Goal: Use online tool/utility

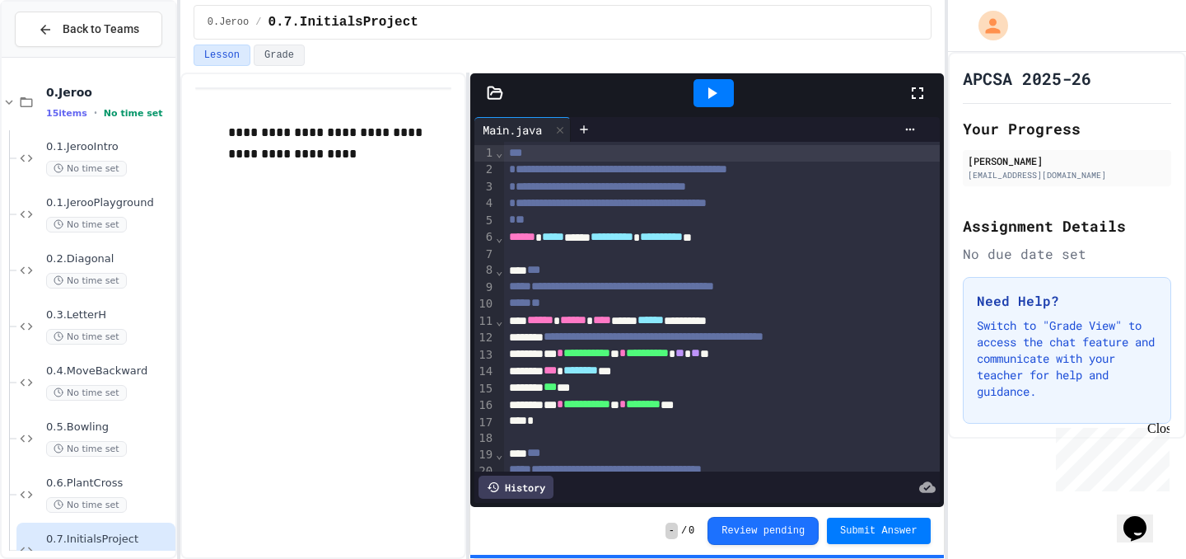
click at [718, 95] on div at bounding box center [593, 279] width 1186 height 559
click at [718, 94] on icon at bounding box center [712, 93] width 20 height 20
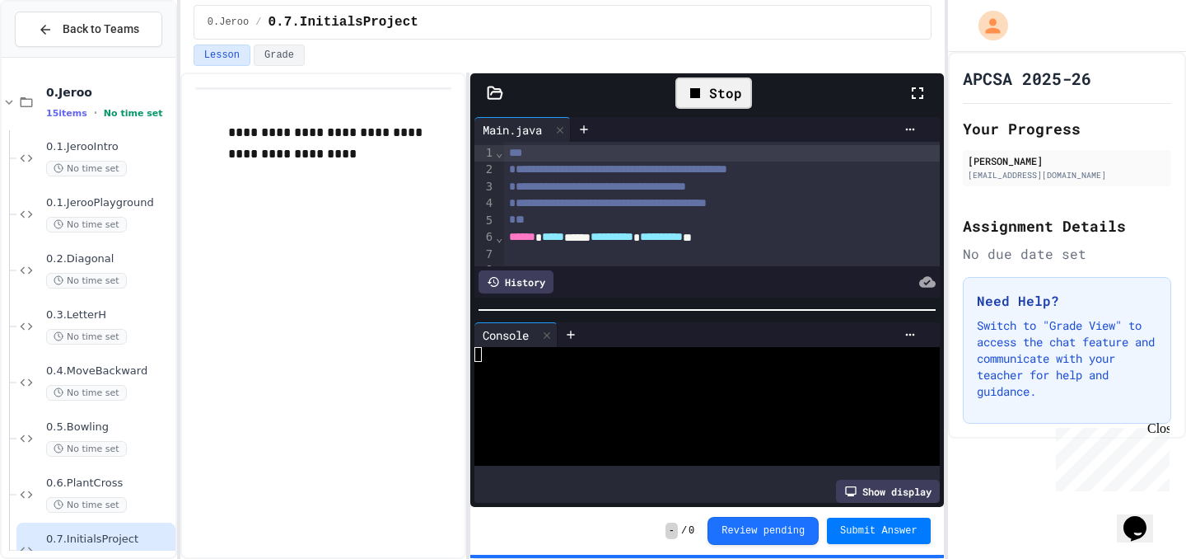
click at [917, 96] on icon at bounding box center [918, 93] width 20 height 20
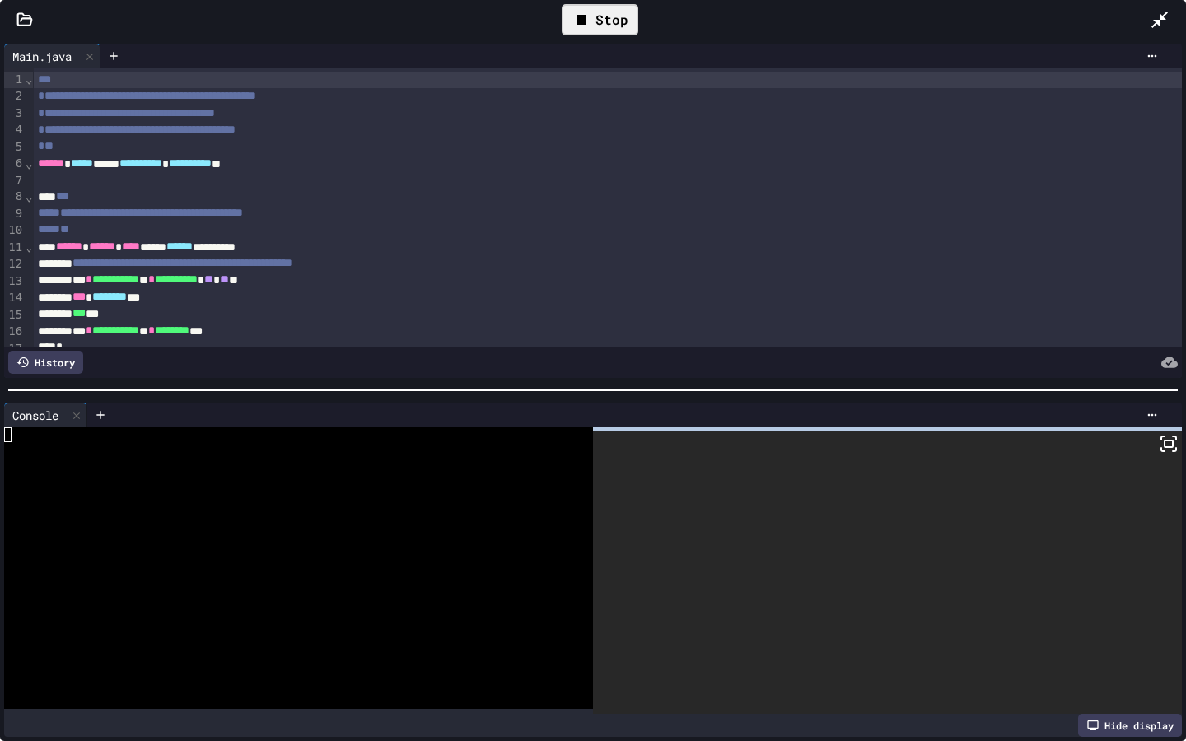
click at [1135, 472] on div at bounding box center [887, 572] width 589 height 283
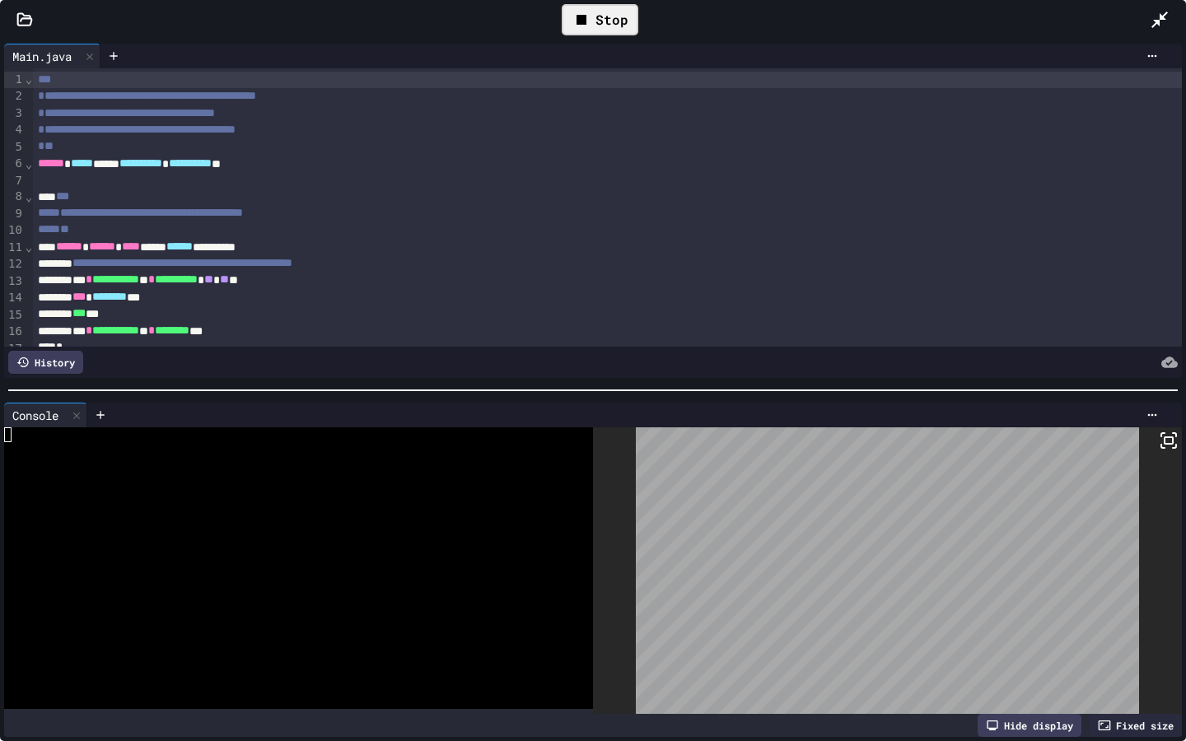
click at [1162, 442] on icon at bounding box center [1169, 441] width 20 height 20
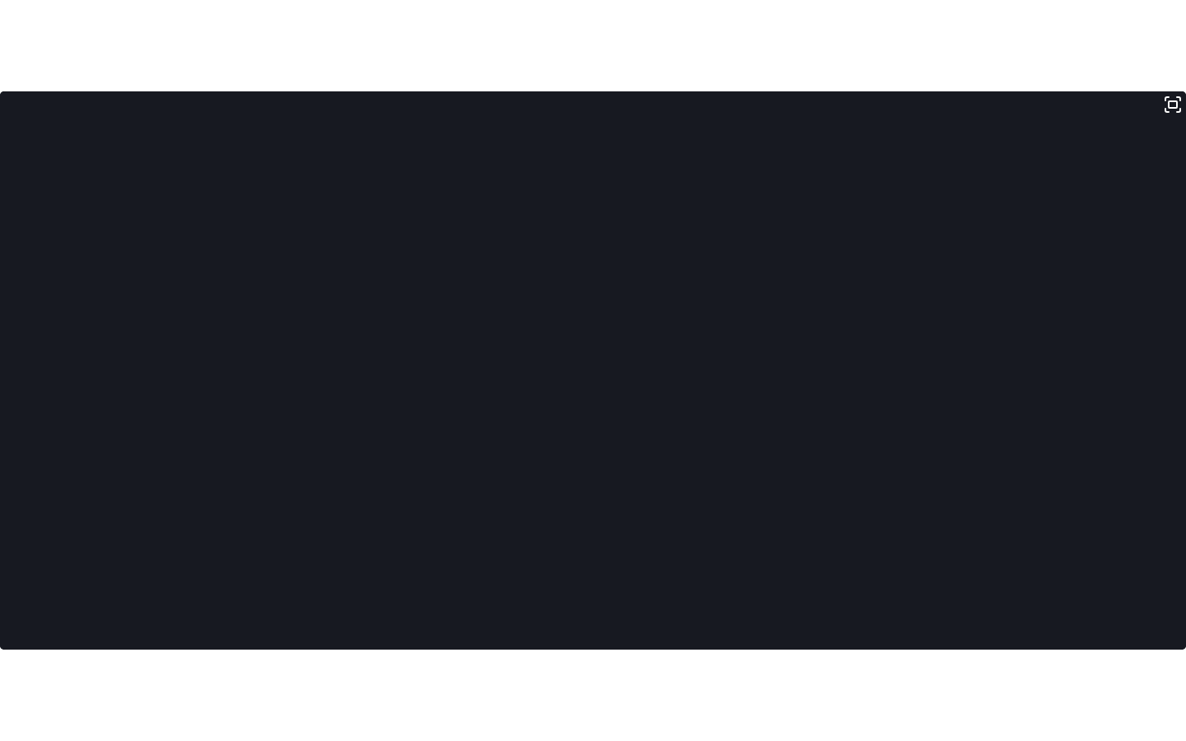
scroll to position [4360, 0]
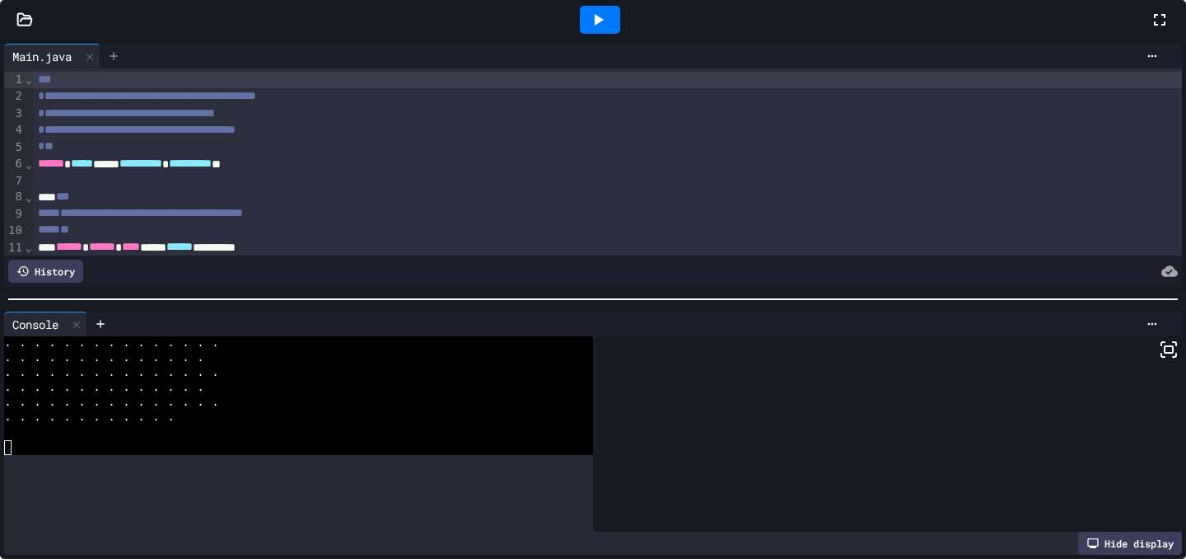
click at [582, 123] on div at bounding box center [593, 279] width 1186 height 559
click at [120, 63] on icon at bounding box center [113, 55] width 13 height 13
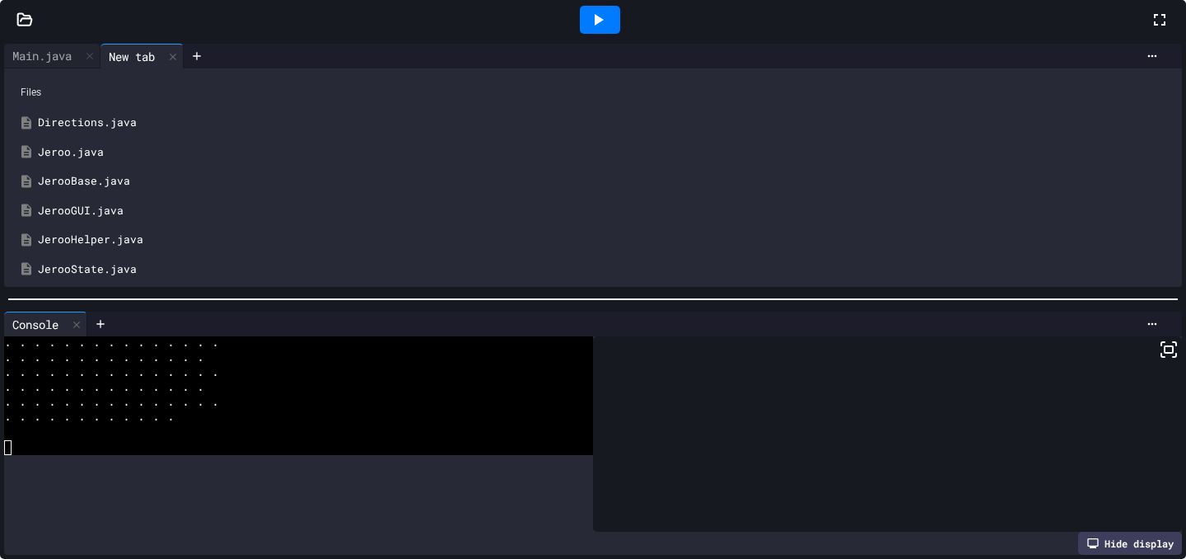
click at [527, 161] on div "Jeroo.java" at bounding box center [605, 152] width 1134 height 16
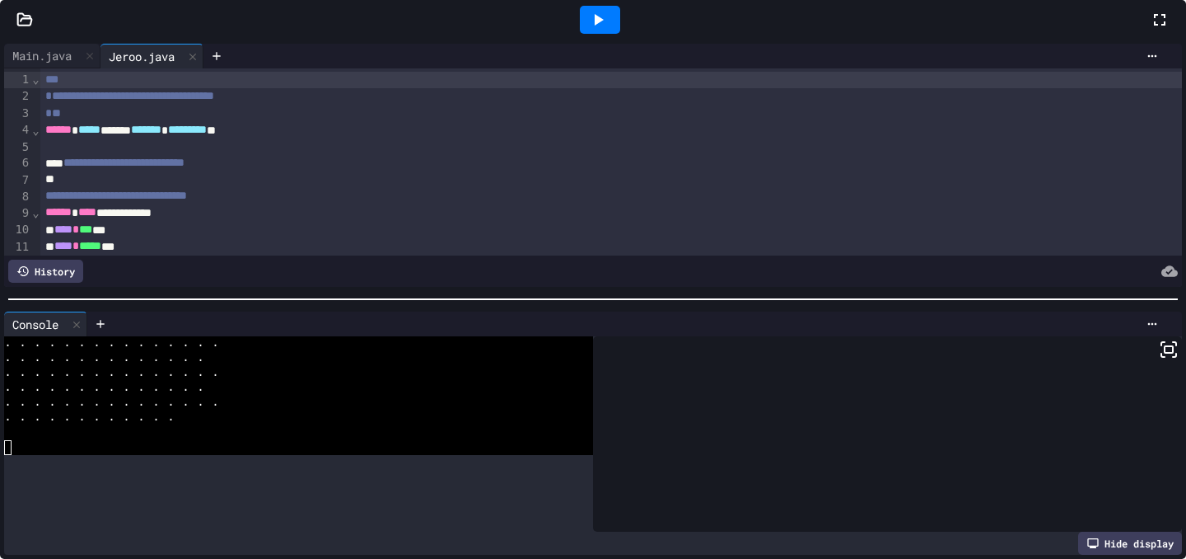
click at [905, 42] on div at bounding box center [599, 20] width 1101 height 44
click at [1150, 30] on icon at bounding box center [1160, 20] width 20 height 20
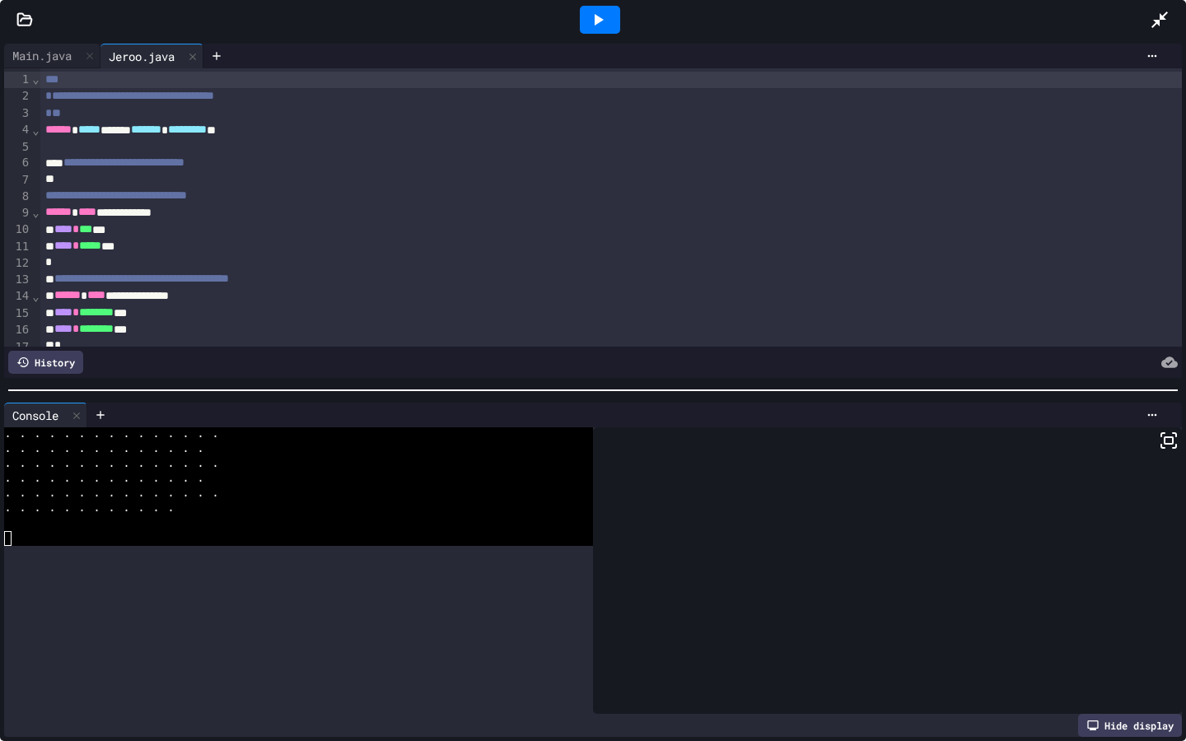
scroll to position [1972, 0]
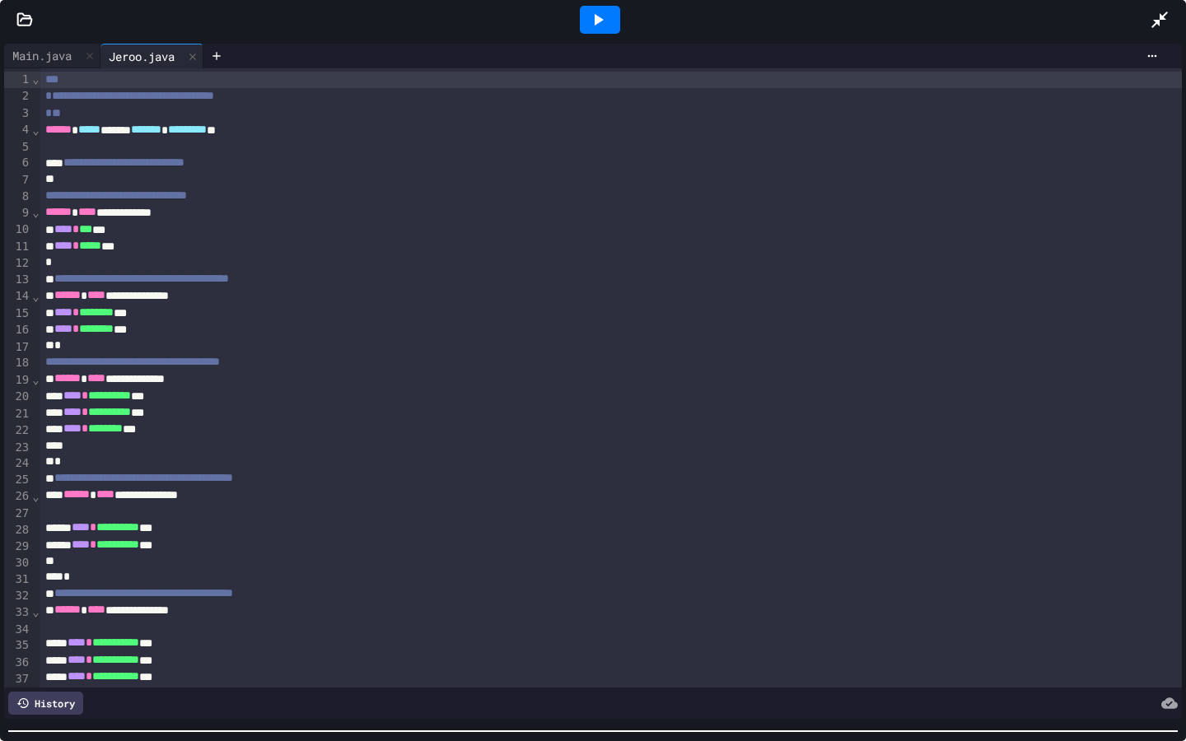
click at [766, 558] on div "**********" at bounding box center [593, 391] width 1186 height 702
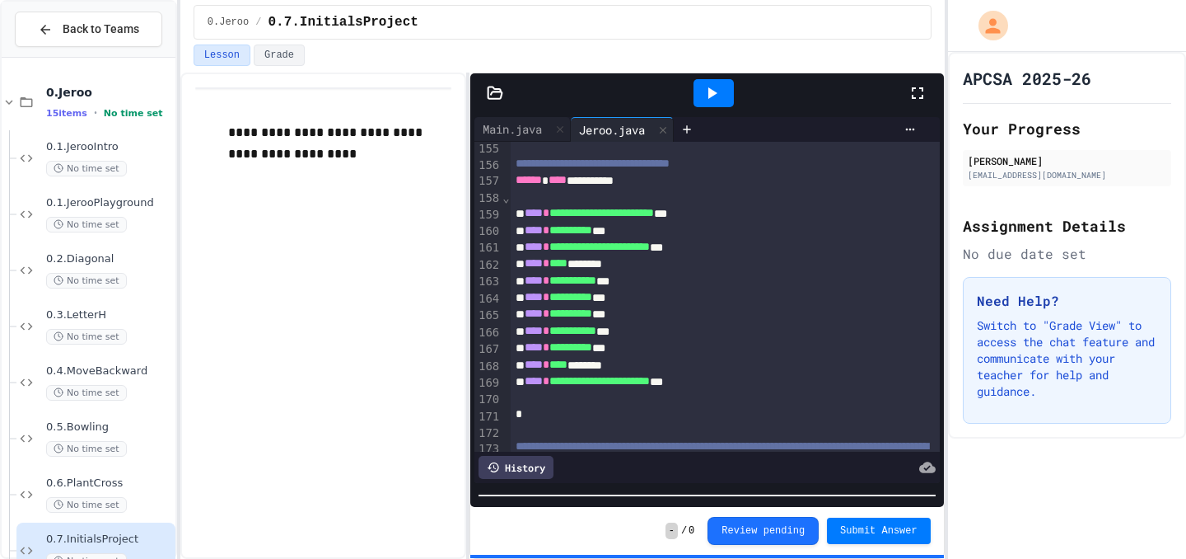
scroll to position [4464, 0]
